Goal: Obtain resource: Obtain resource

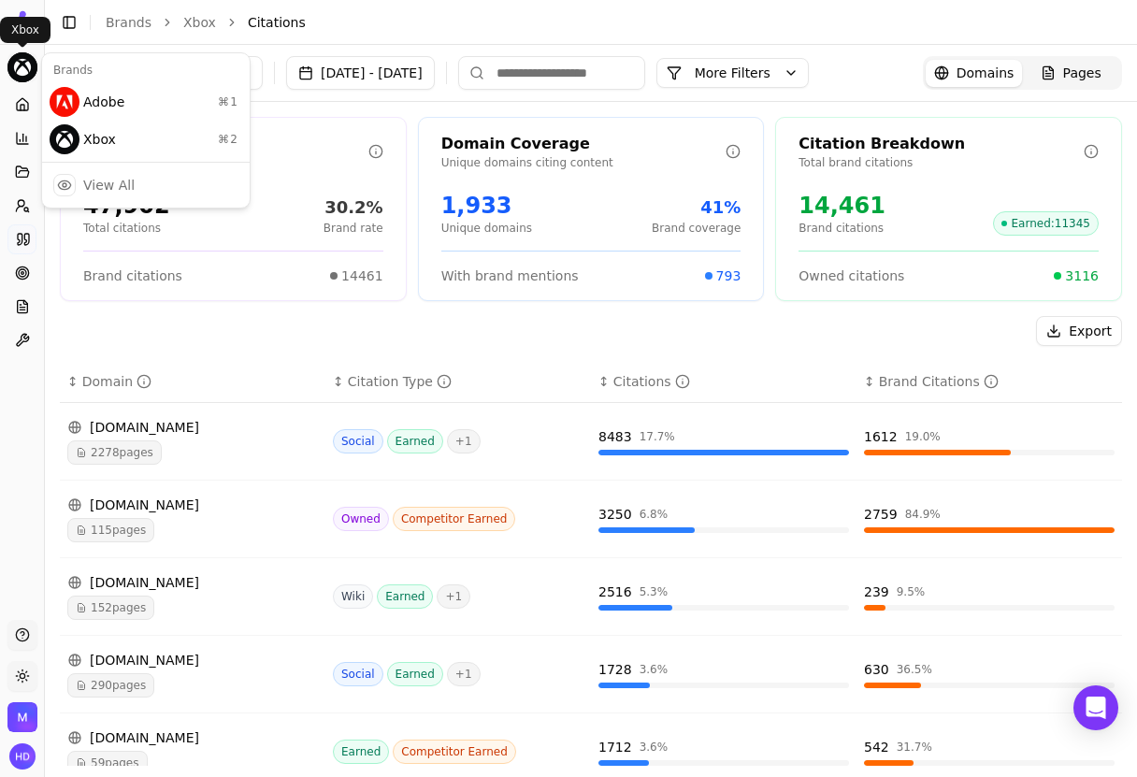
click at [29, 63] on html "Xbox Platform Home Competition Topics Prompts Citations Optimize Reports Toolbo…" at bounding box center [568, 388] width 1137 height 777
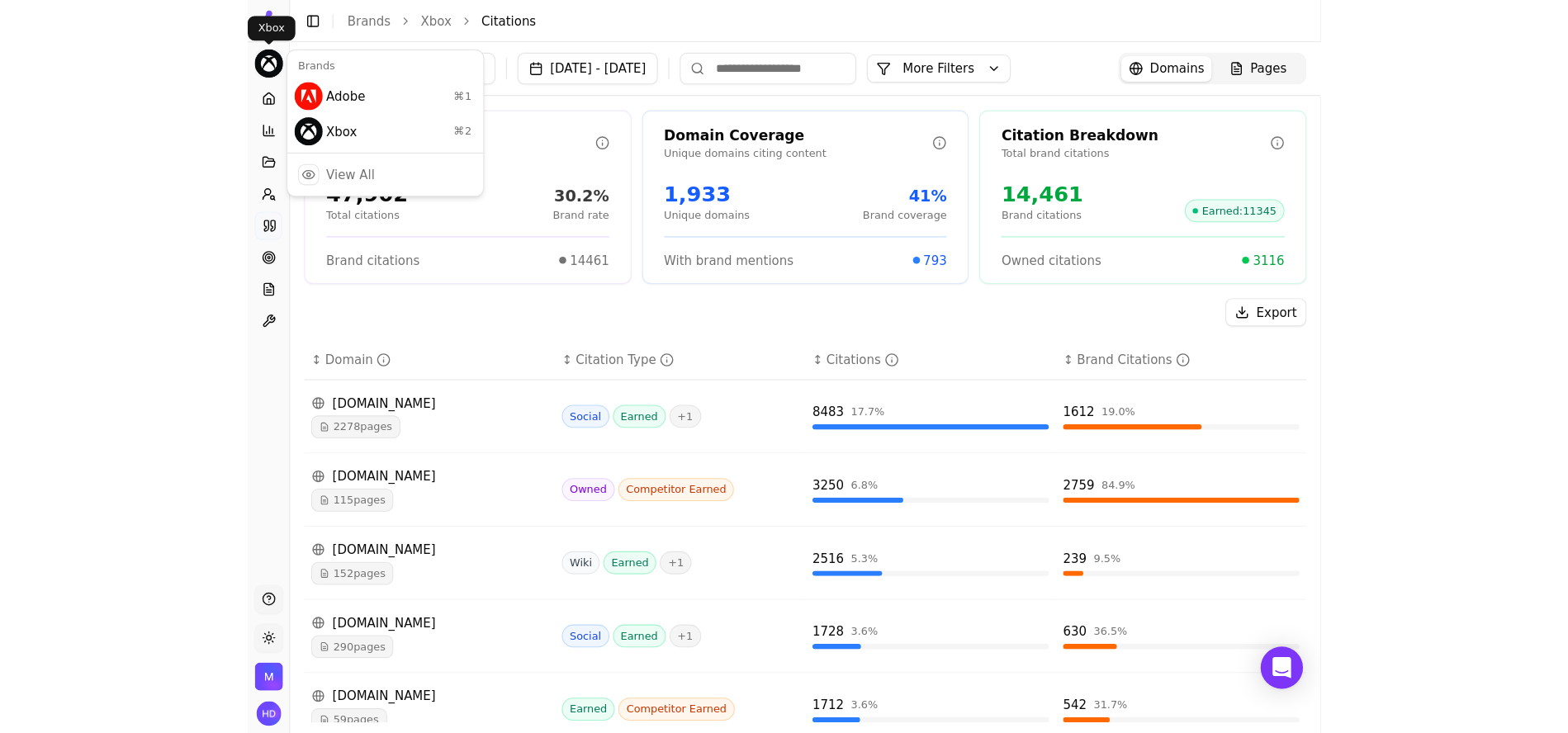
scroll to position [16, 0]
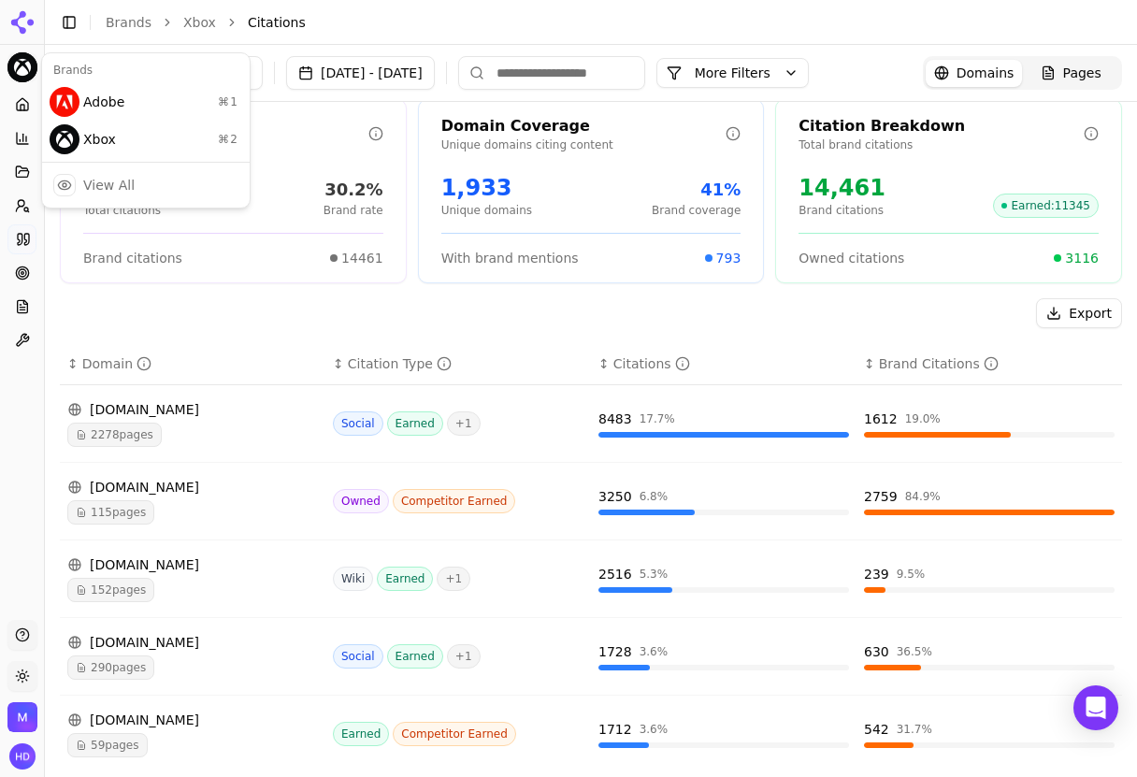
click at [358, 35] on html "Xbox Platform Home Competition Topics Prompts Citations Optimize Reports Toolbo…" at bounding box center [568, 388] width 1137 height 777
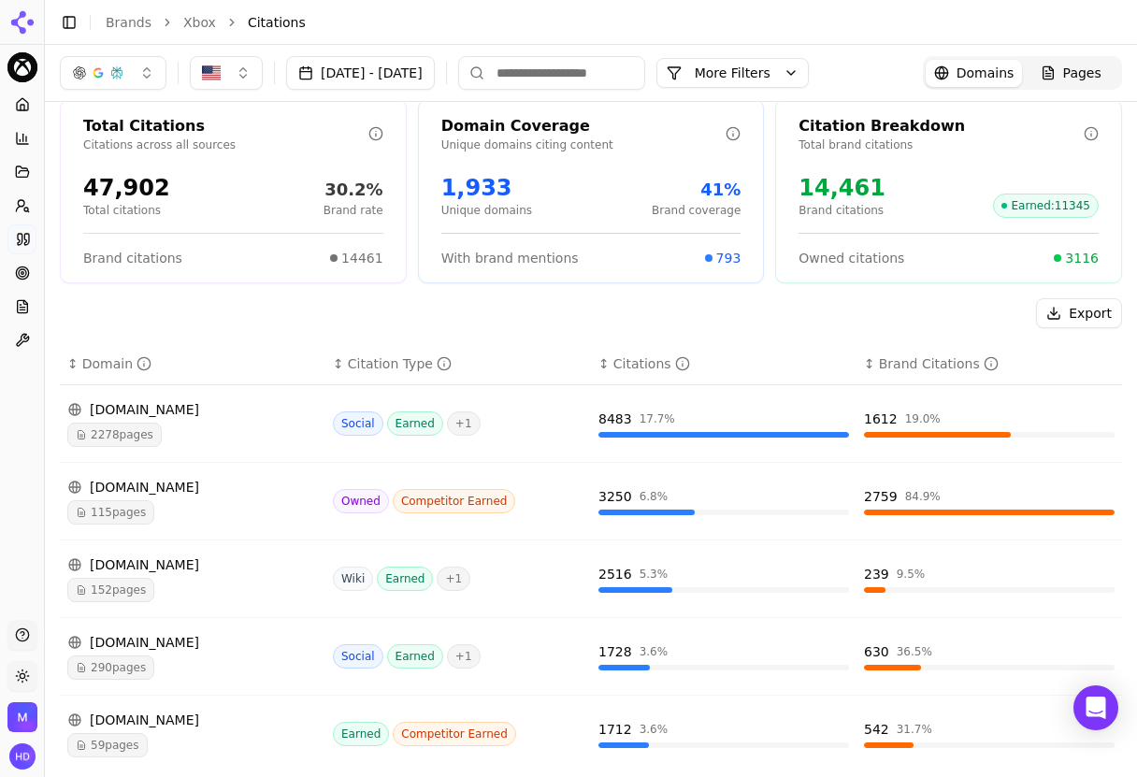
click at [472, 7] on header "Toggle Sidebar Brands Xbox Citations" at bounding box center [591, 22] width 1092 height 45
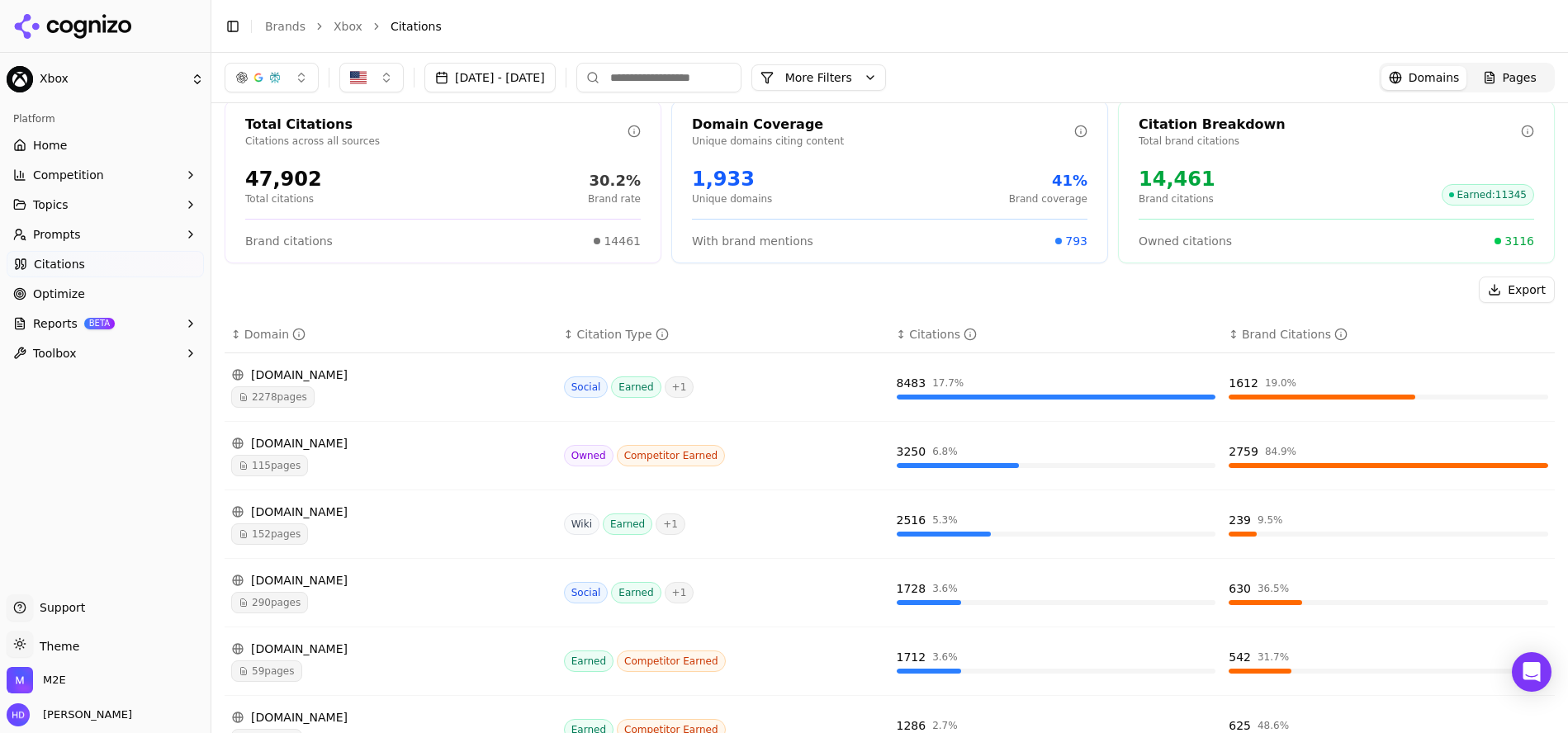
click at [442, 382] on div "[DOMAIN_NAME]" at bounding box center [391, 374] width 320 height 17
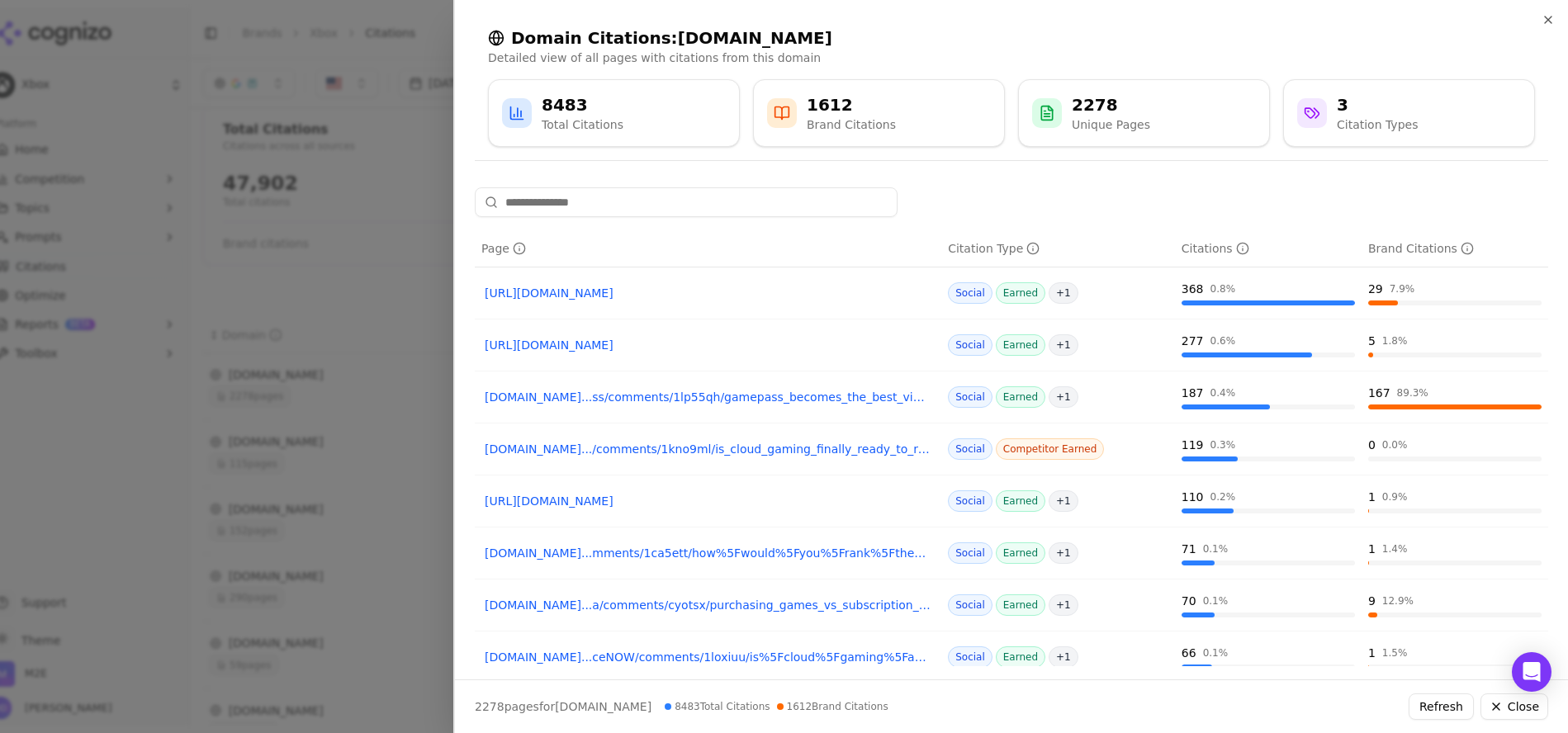
click at [386, 306] on div at bounding box center [784, 366] width 1568 height 733
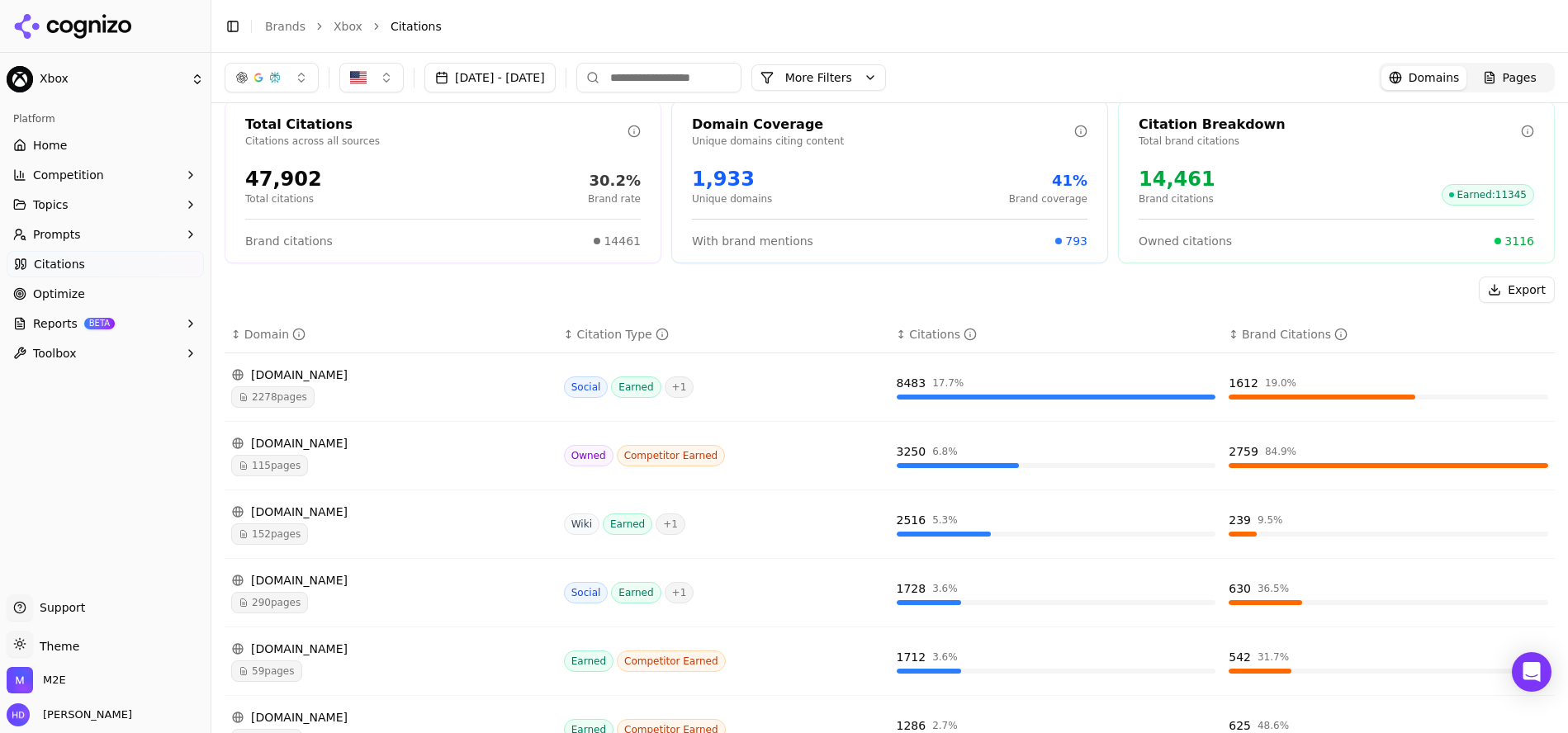
click at [581, 16] on div "Toggle Sidebar Brands Xbox Citations" at bounding box center [873, 26] width 1323 height 23
click at [662, 279] on div "Export" at bounding box center [890, 290] width 1330 height 26
click at [691, 16] on div "Toggle Sidebar Brands Xbox Citations" at bounding box center [873, 26] width 1323 height 23
click at [598, 19] on li "Citations" at bounding box center [956, 26] width 1132 height 17
click at [663, 277] on div "Export" at bounding box center [890, 290] width 1330 height 26
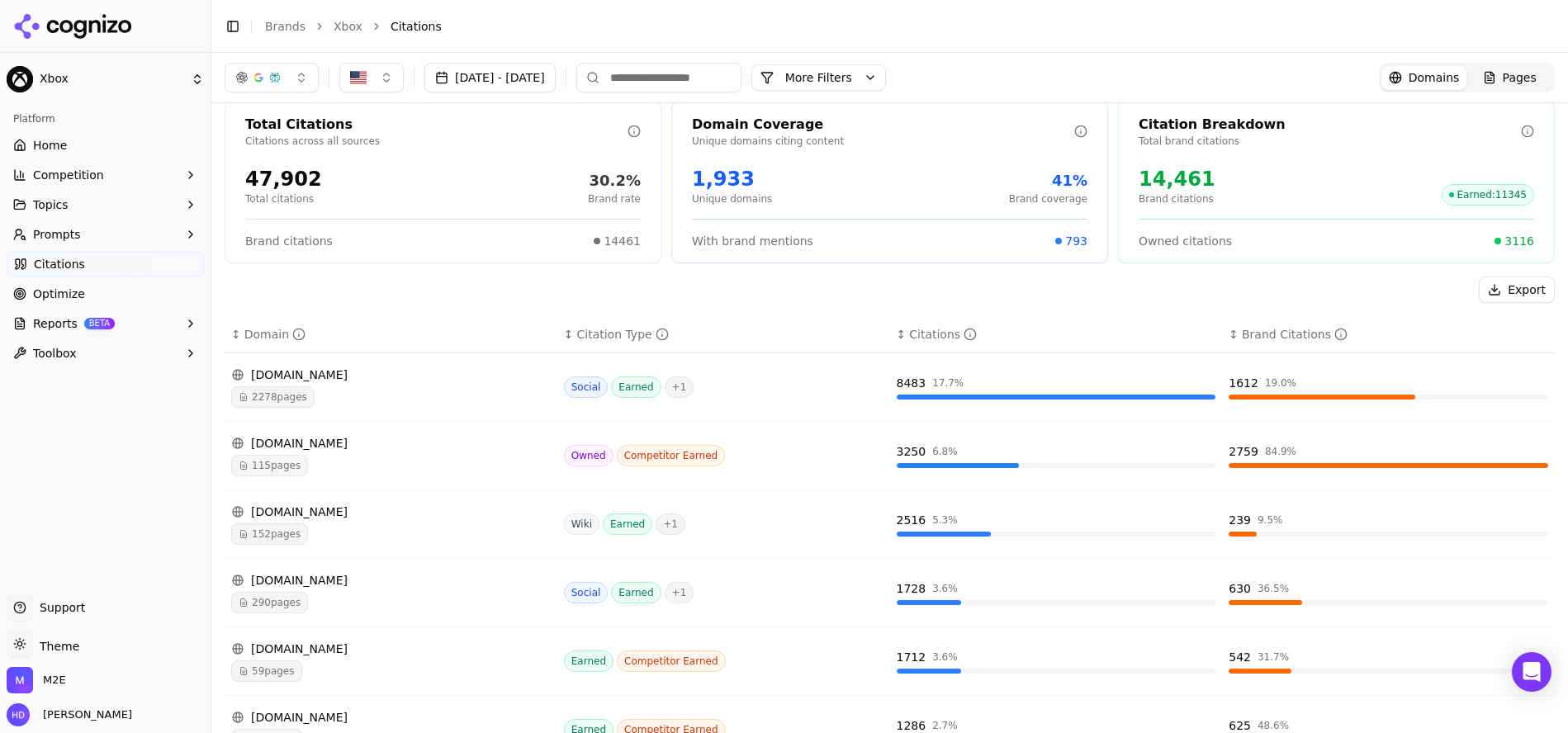
click at [1004, 28] on li "Citations" at bounding box center [956, 26] width 1132 height 17
click at [564, 16] on div "Toggle Sidebar Brands Xbox Citations" at bounding box center [873, 26] width 1323 height 23
click at [741, 70] on input at bounding box center [658, 78] width 165 height 30
click at [741, 75] on input at bounding box center [658, 78] width 165 height 30
click at [186, 10] on div at bounding box center [105, 26] width 210 height 53
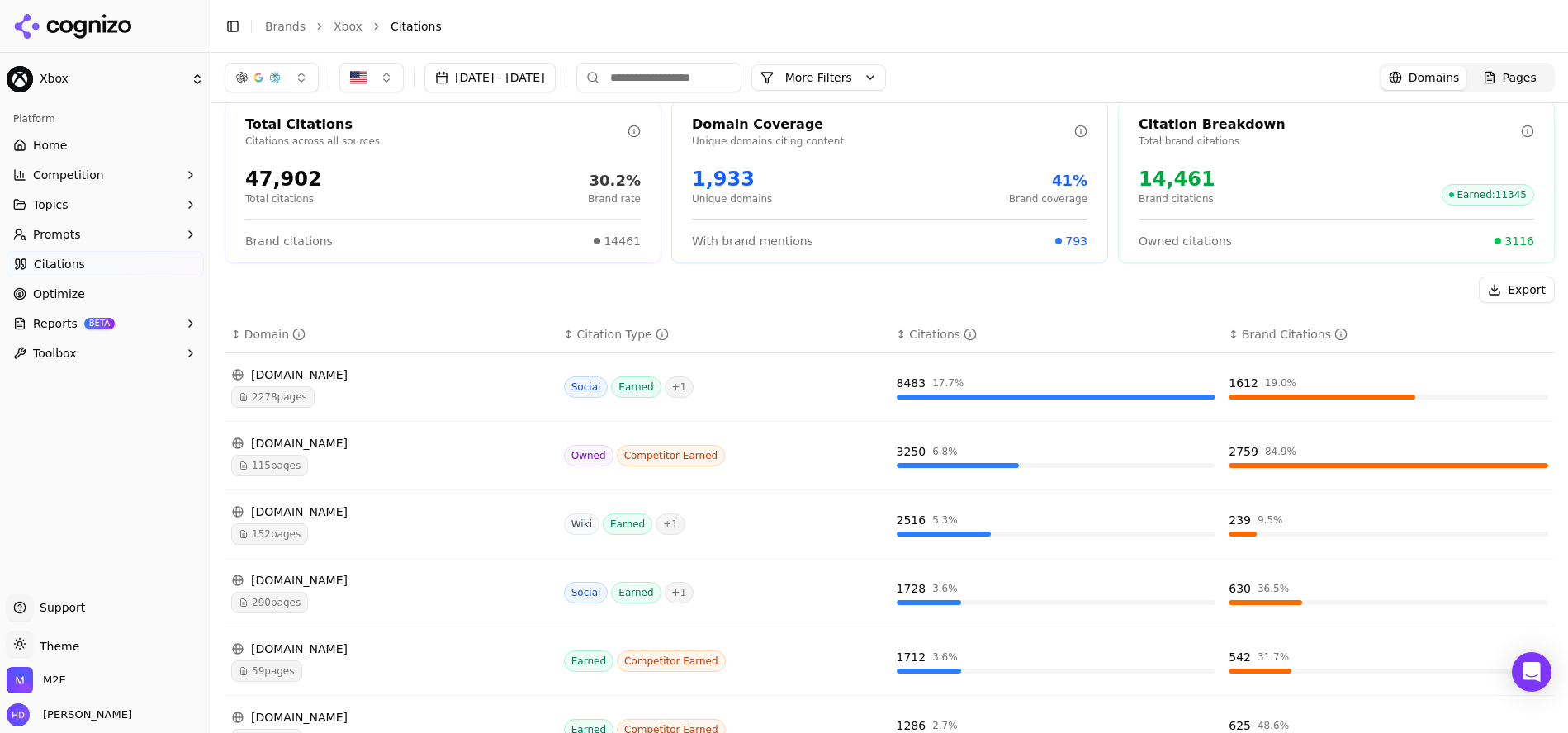
click at [875, 9] on header "Toggle Sidebar Brands Xbox Citations" at bounding box center [890, 26] width 1357 height 53
click at [872, 9] on header "Toggle Sidebar Brands Xbox Citations" at bounding box center [890, 26] width 1357 height 53
click at [119, 480] on div "Platform Home Competition Topics Prompts Citations Optimize Reports BETA Toolbox" at bounding box center [105, 343] width 210 height 488
click at [552, 19] on li "Citations" at bounding box center [956, 26] width 1132 height 17
click at [298, 272] on div "Total Citations Citations across all sources 47,902 Total citations 30.2% Brand…" at bounding box center [890, 589] width 1357 height 1004
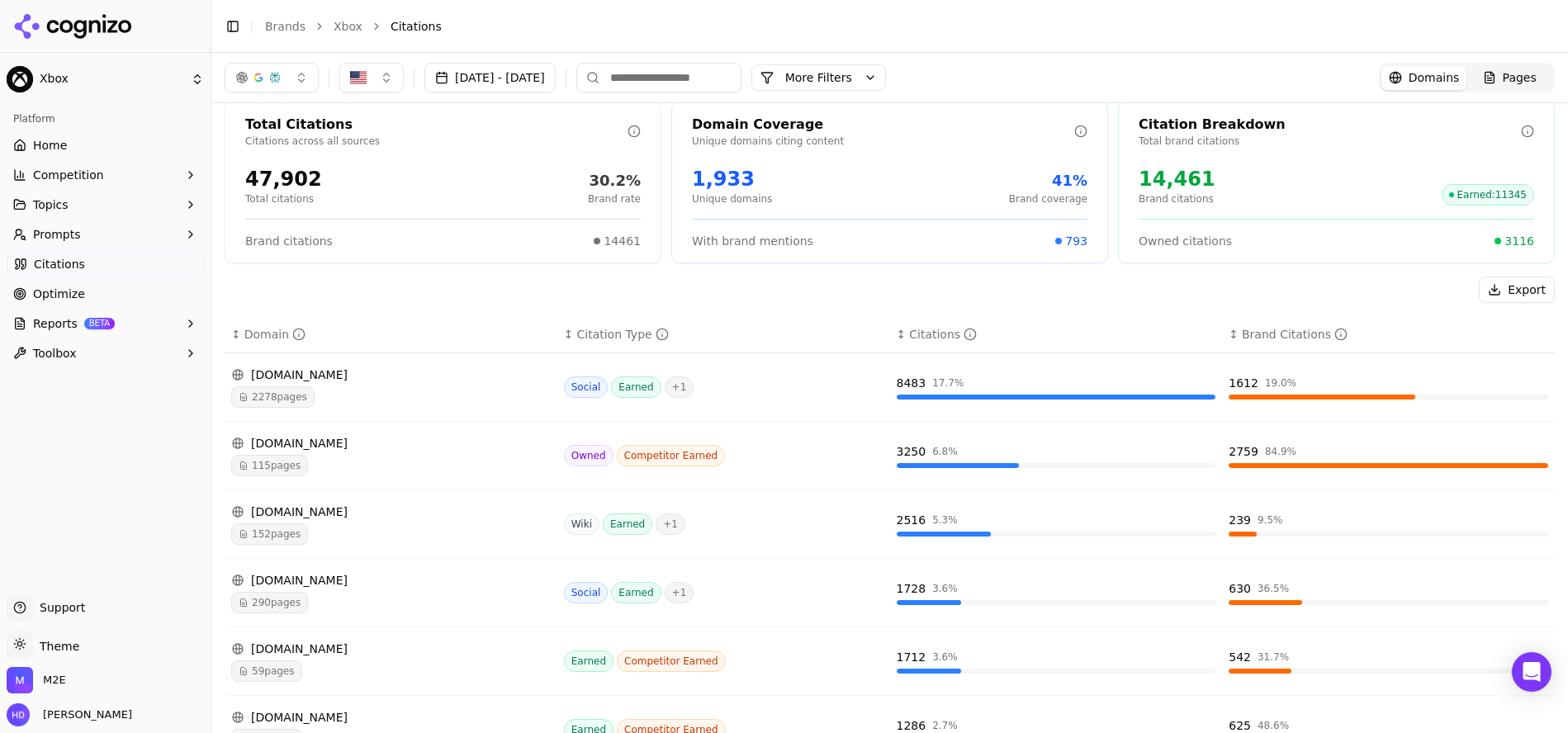
click at [1004, 26] on li "Citations" at bounding box center [956, 26] width 1132 height 17
click at [541, 11] on header "Toggle Sidebar Brands Xbox Citations" at bounding box center [890, 26] width 1357 height 53
